Goal: Navigation & Orientation: Find specific page/section

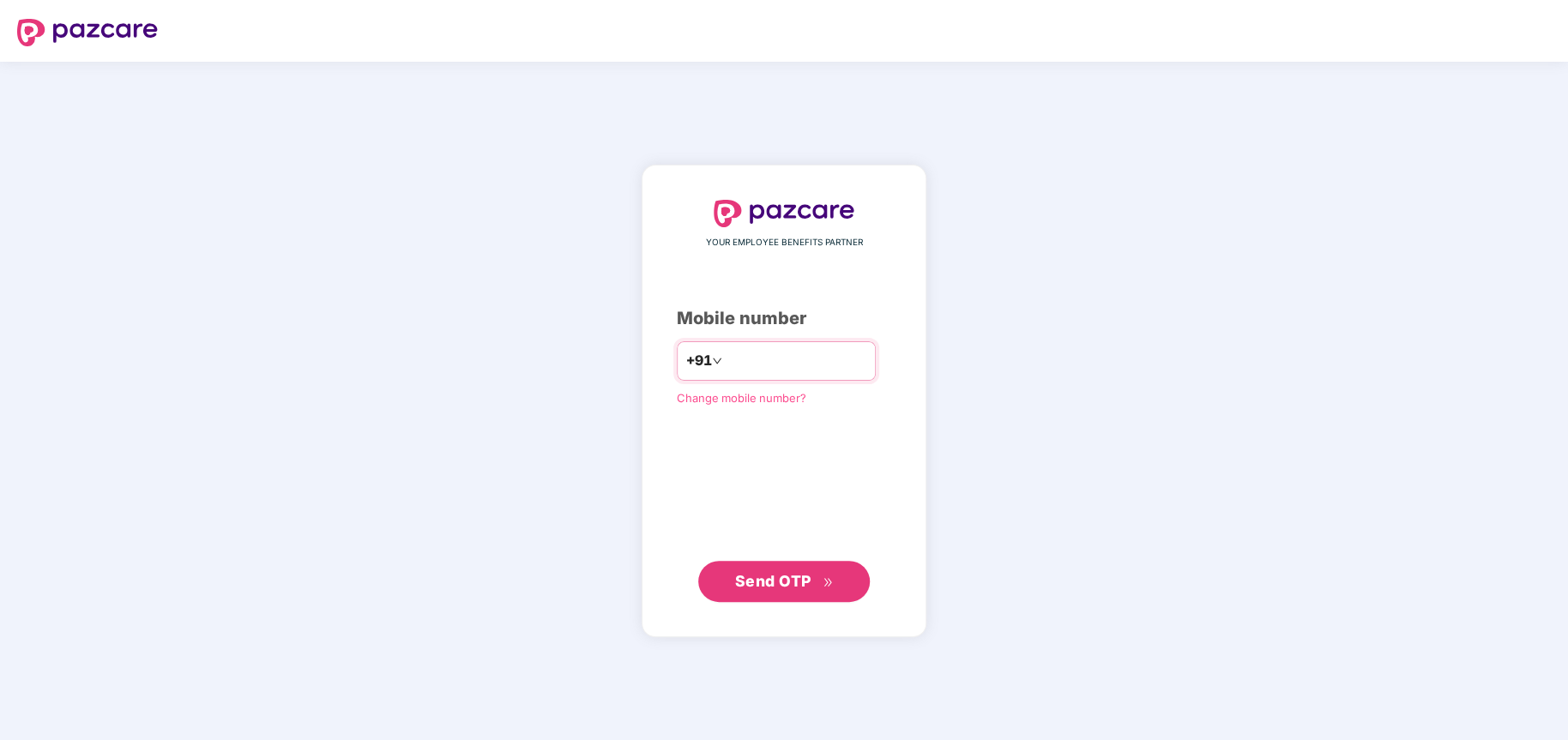
click at [829, 355] on input "number" at bounding box center [797, 360] width 141 height 27
type input "**********"
click at [762, 582] on span "Send OTP" at bounding box center [773, 580] width 77 height 18
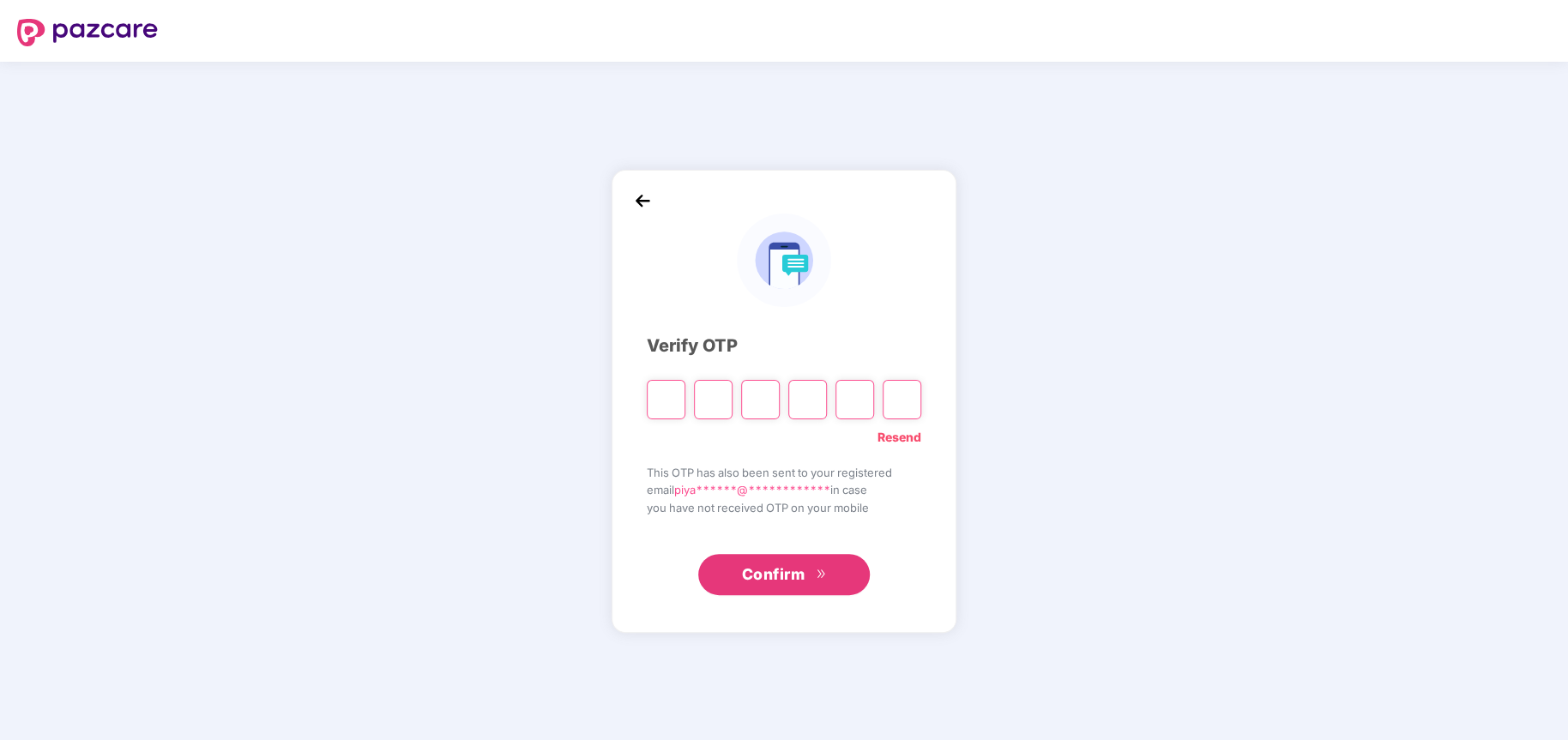
type input "*"
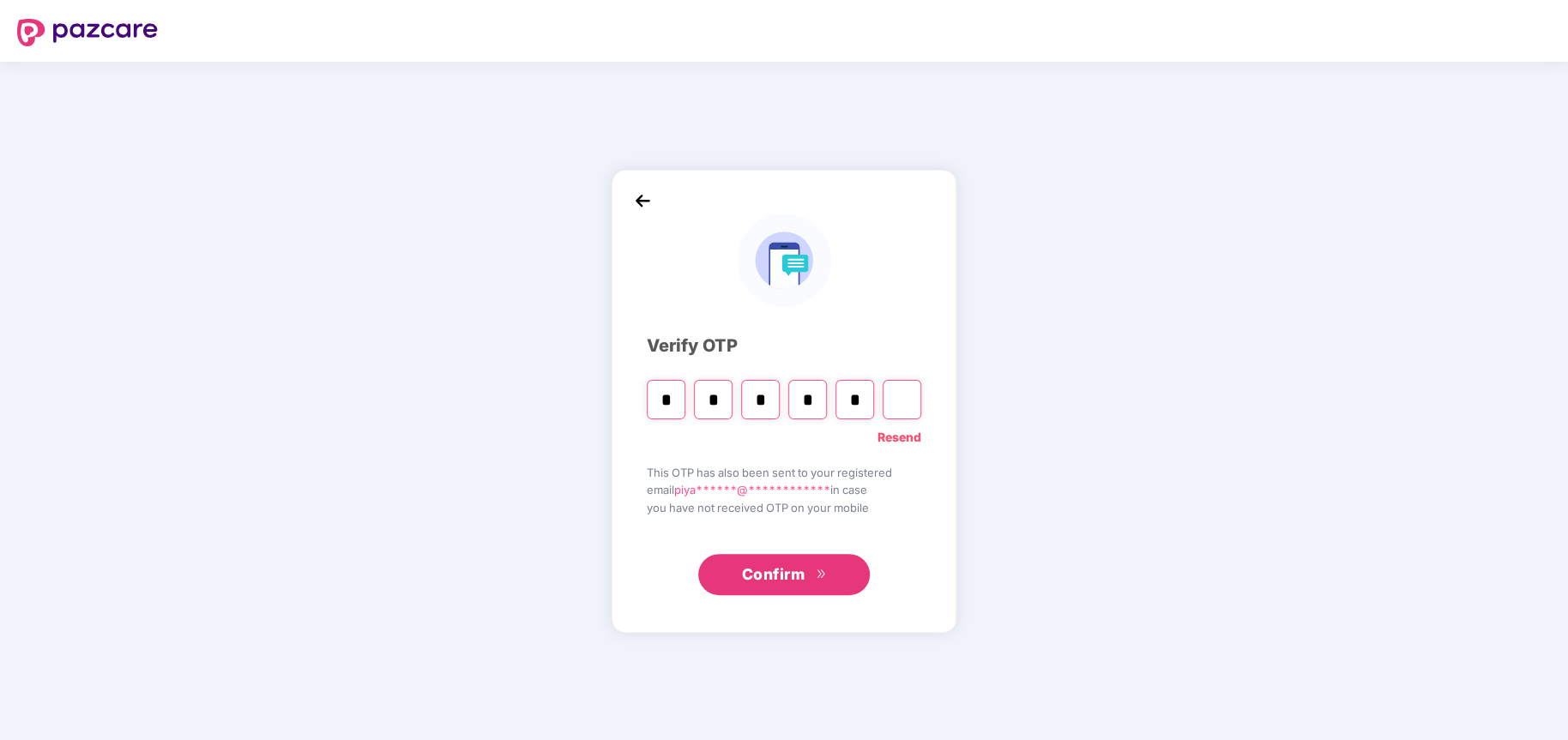
type input "*"
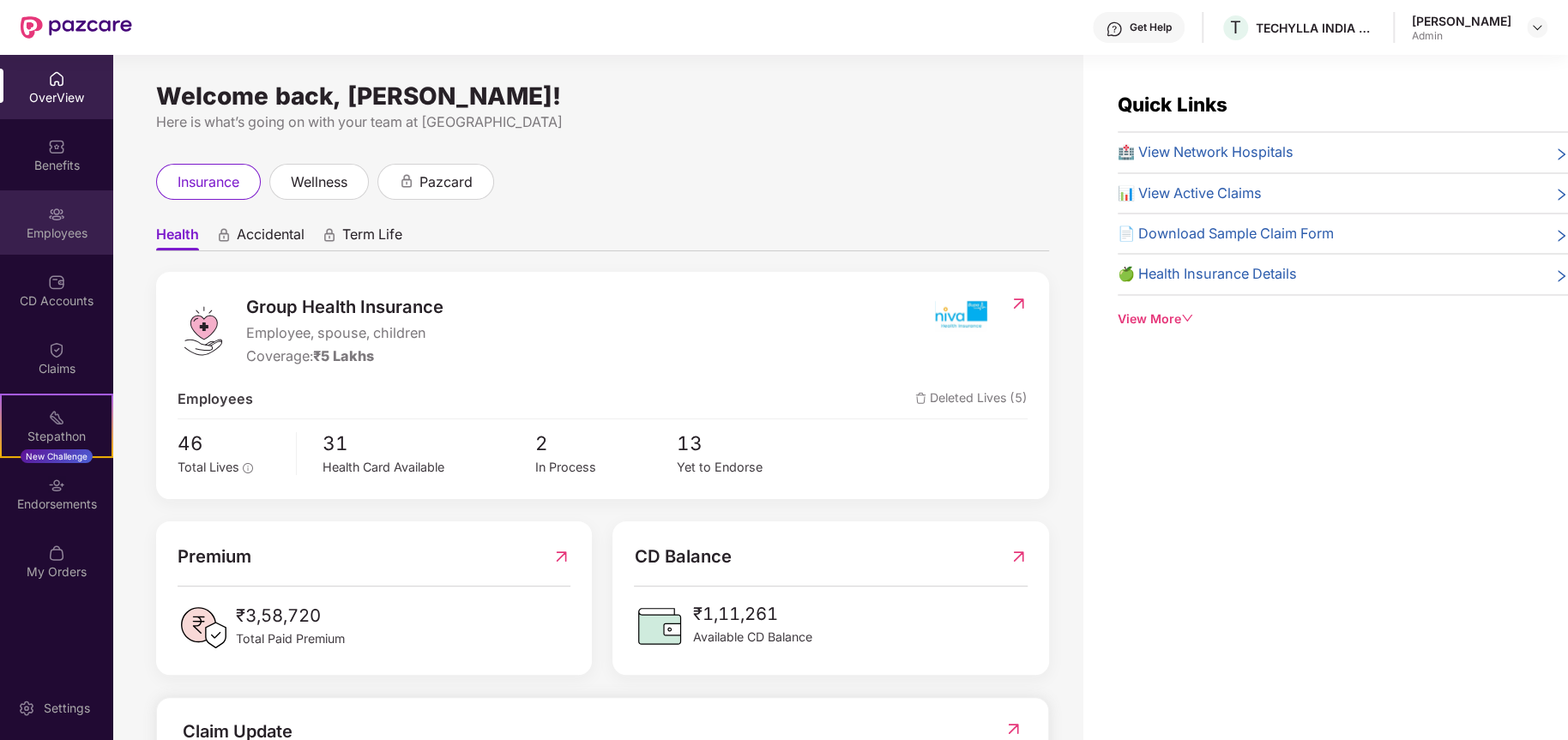
click at [54, 218] on img at bounding box center [56, 214] width 17 height 17
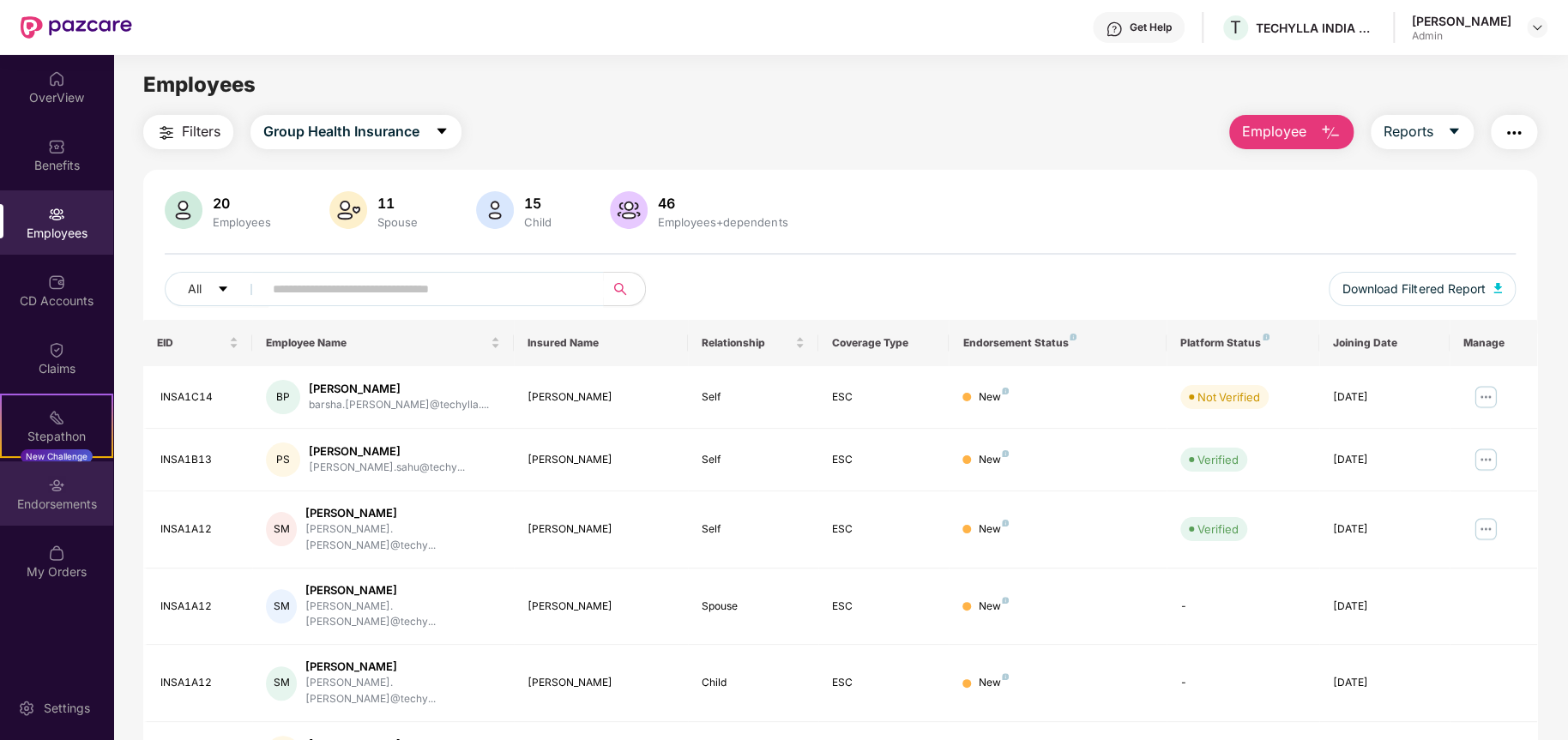
click at [50, 485] on img at bounding box center [56, 485] width 17 height 17
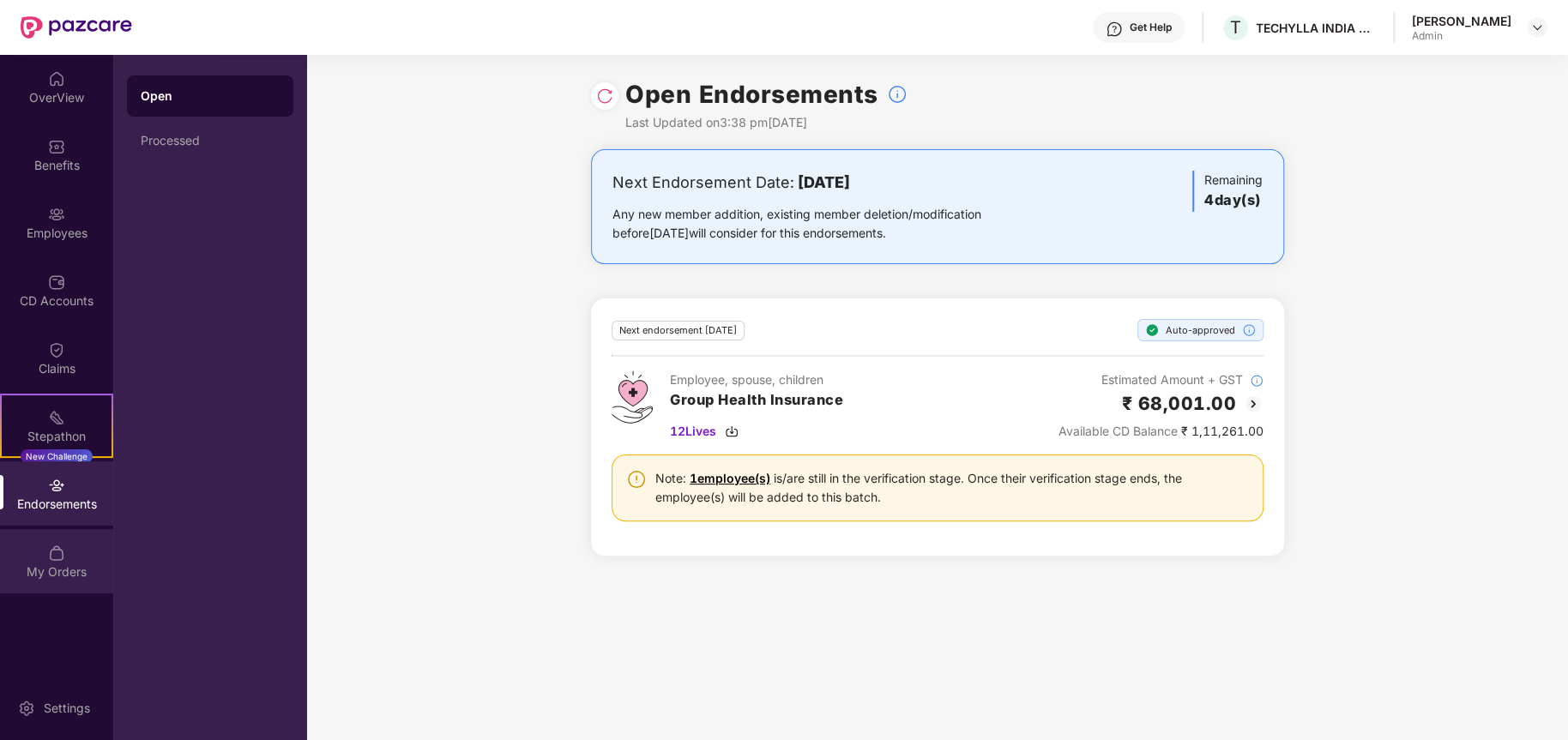
click at [59, 546] on img at bounding box center [56, 552] width 17 height 17
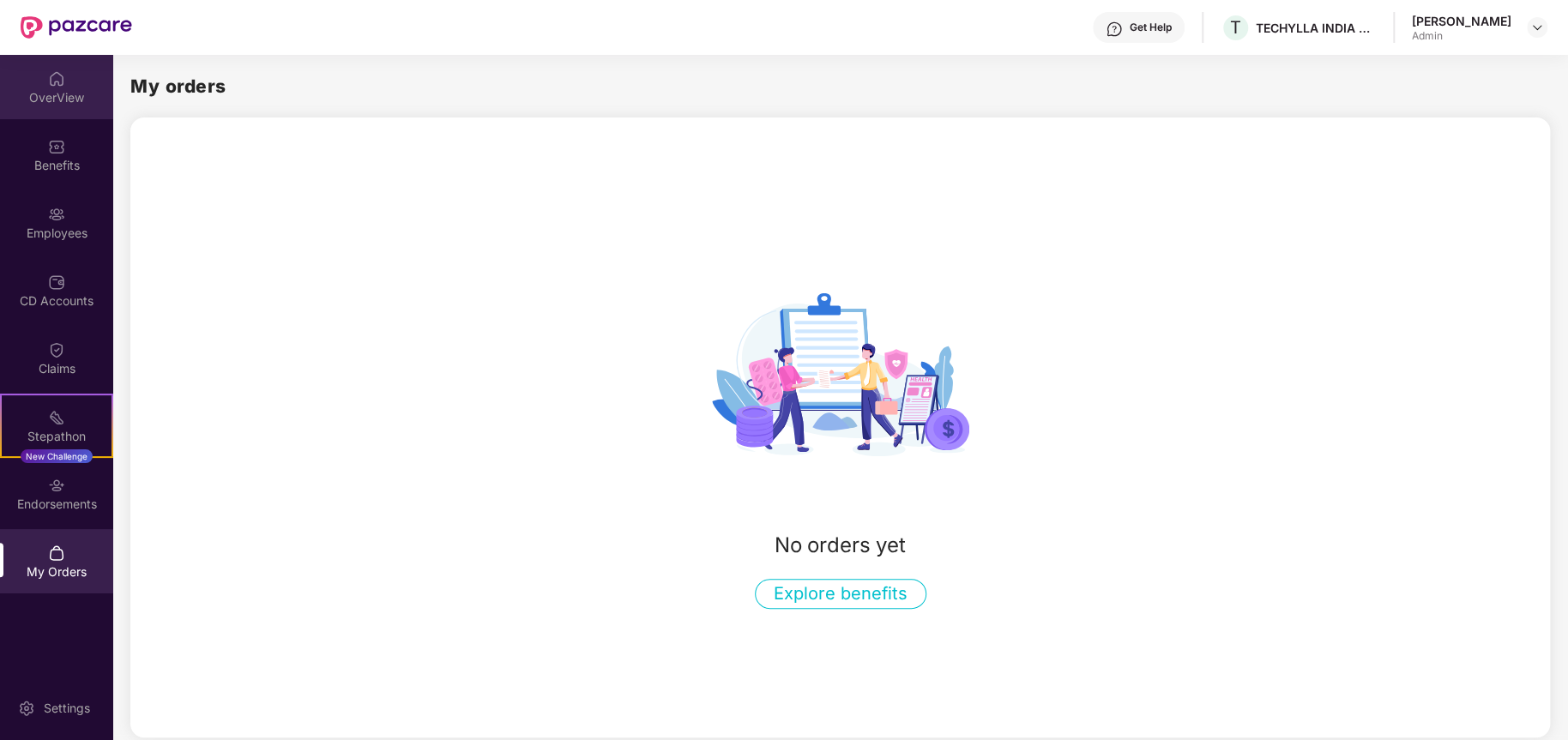
click at [48, 77] on img at bounding box center [56, 78] width 17 height 17
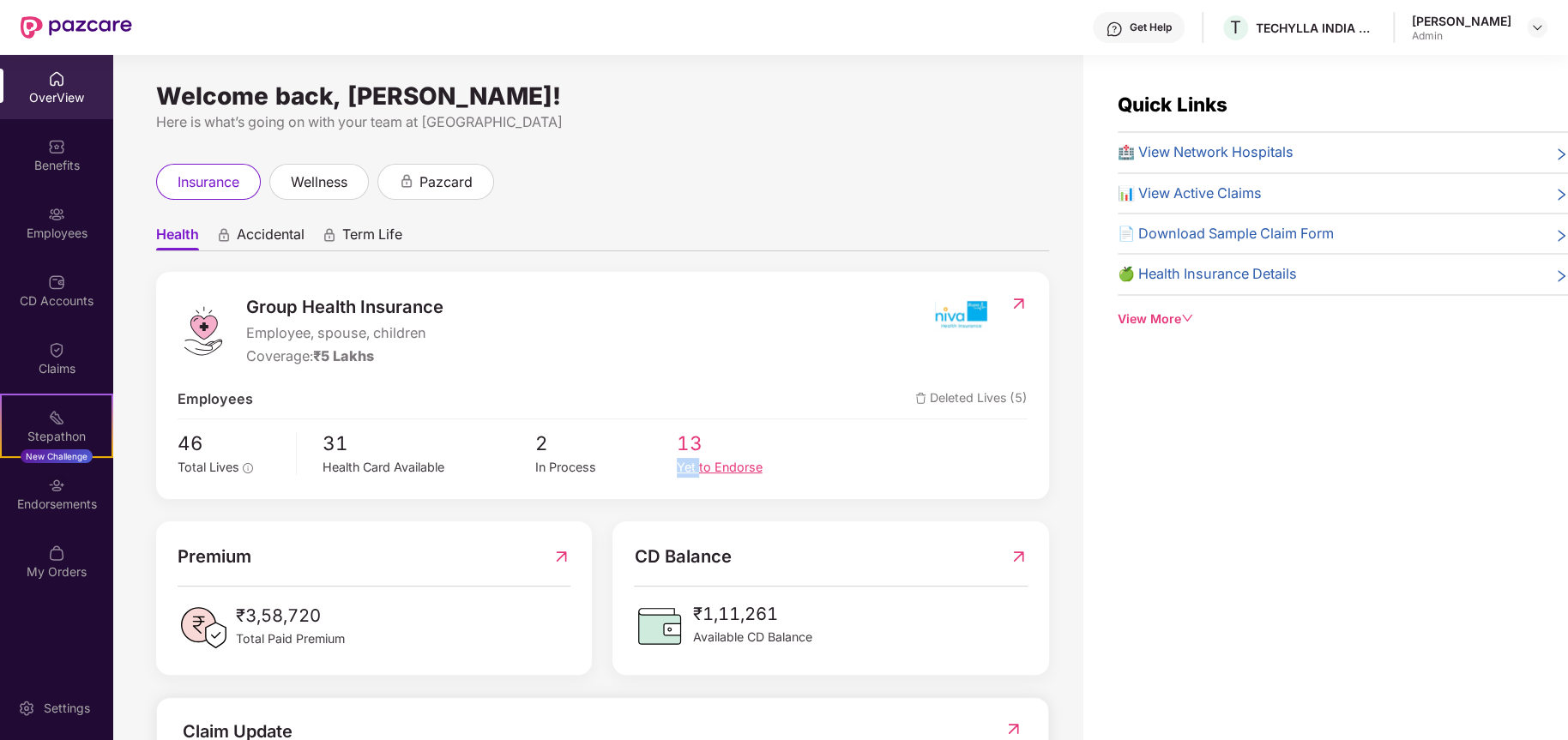
click at [696, 457] on div "13 Yet to Endorse" at bounding box center [747, 453] width 142 height 49
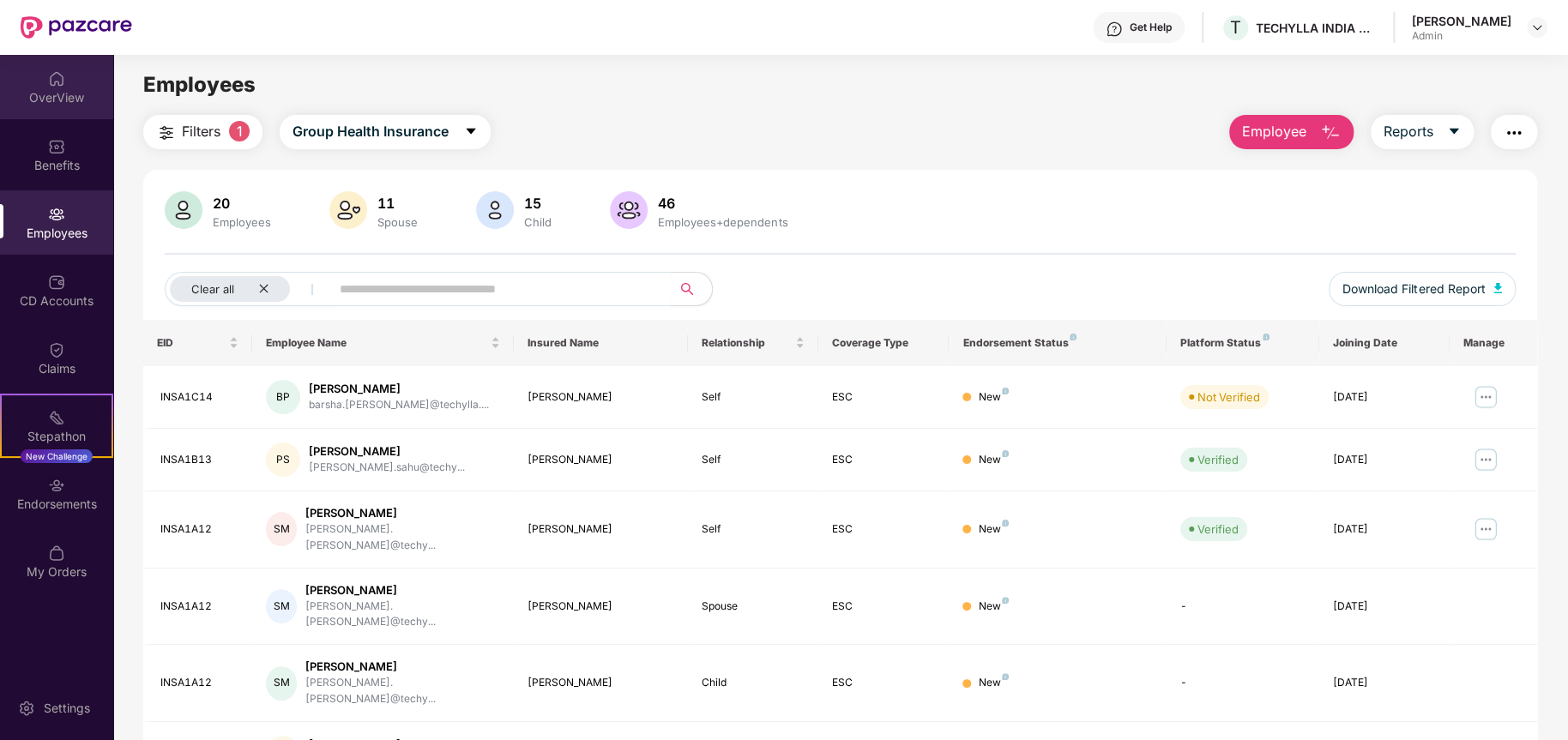
click at [42, 89] on div "OverView" at bounding box center [56, 97] width 113 height 17
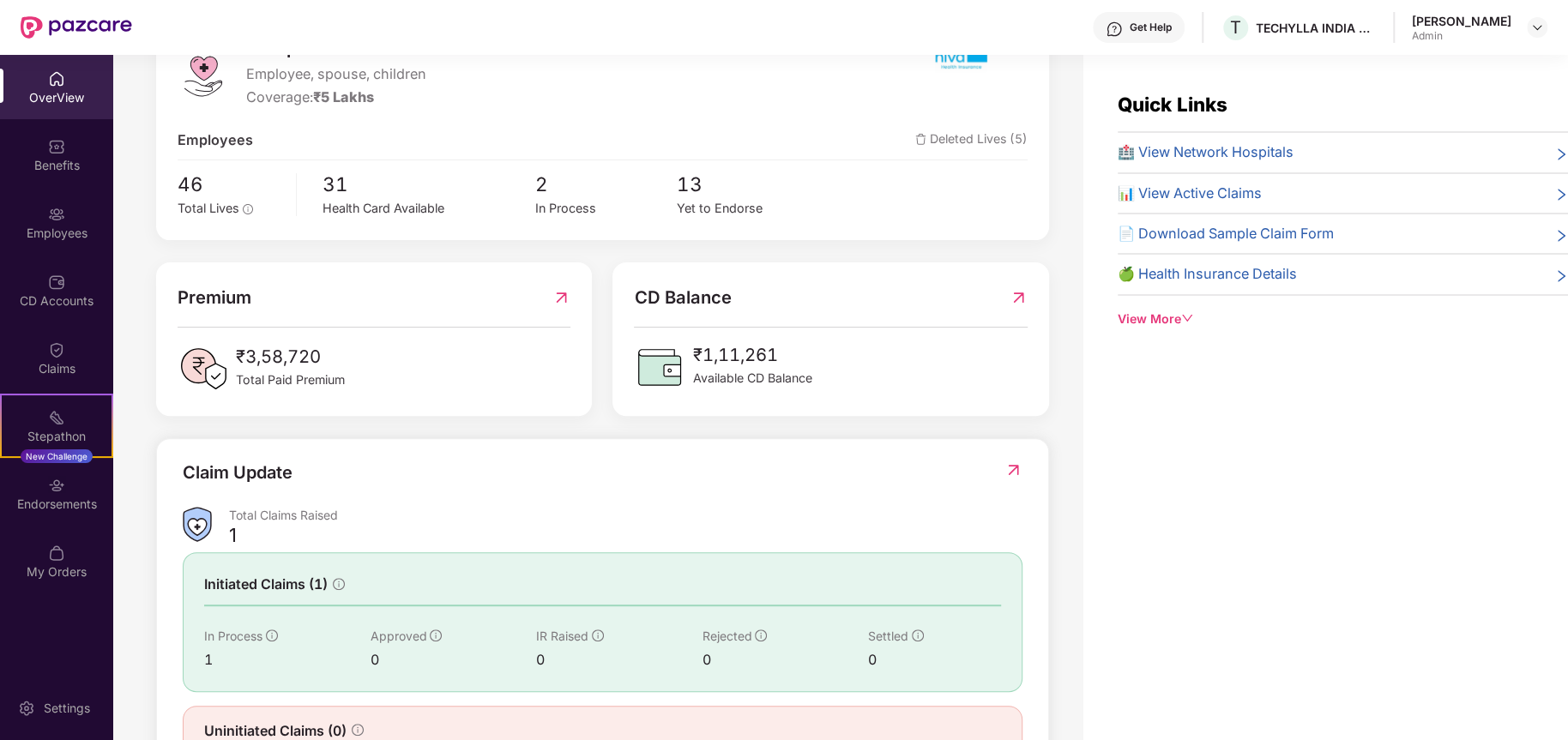
scroll to position [326, 0]
